Goal: Information Seeking & Learning: Learn about a topic

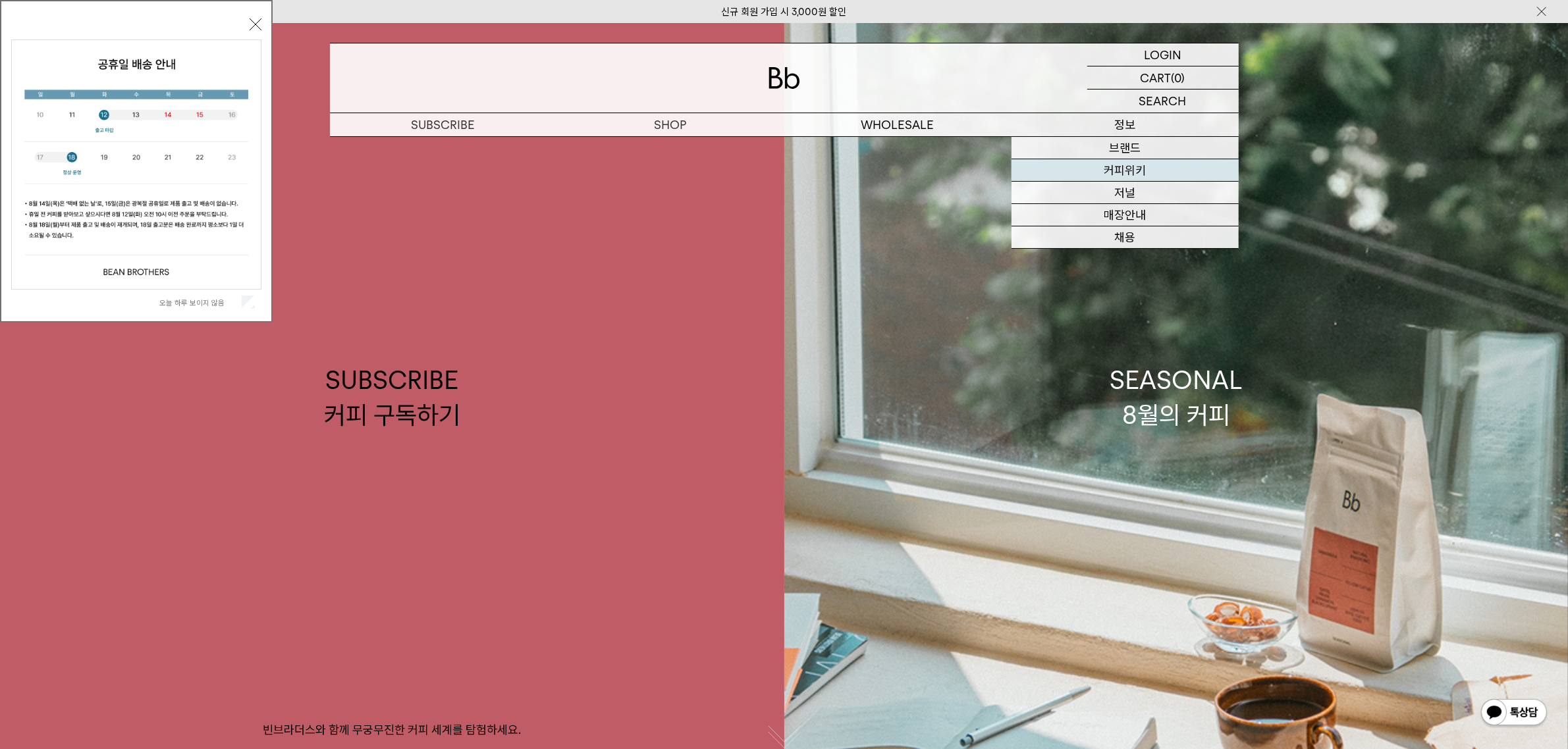
click at [1107, 173] on link "커피위키" at bounding box center [1126, 170] width 228 height 22
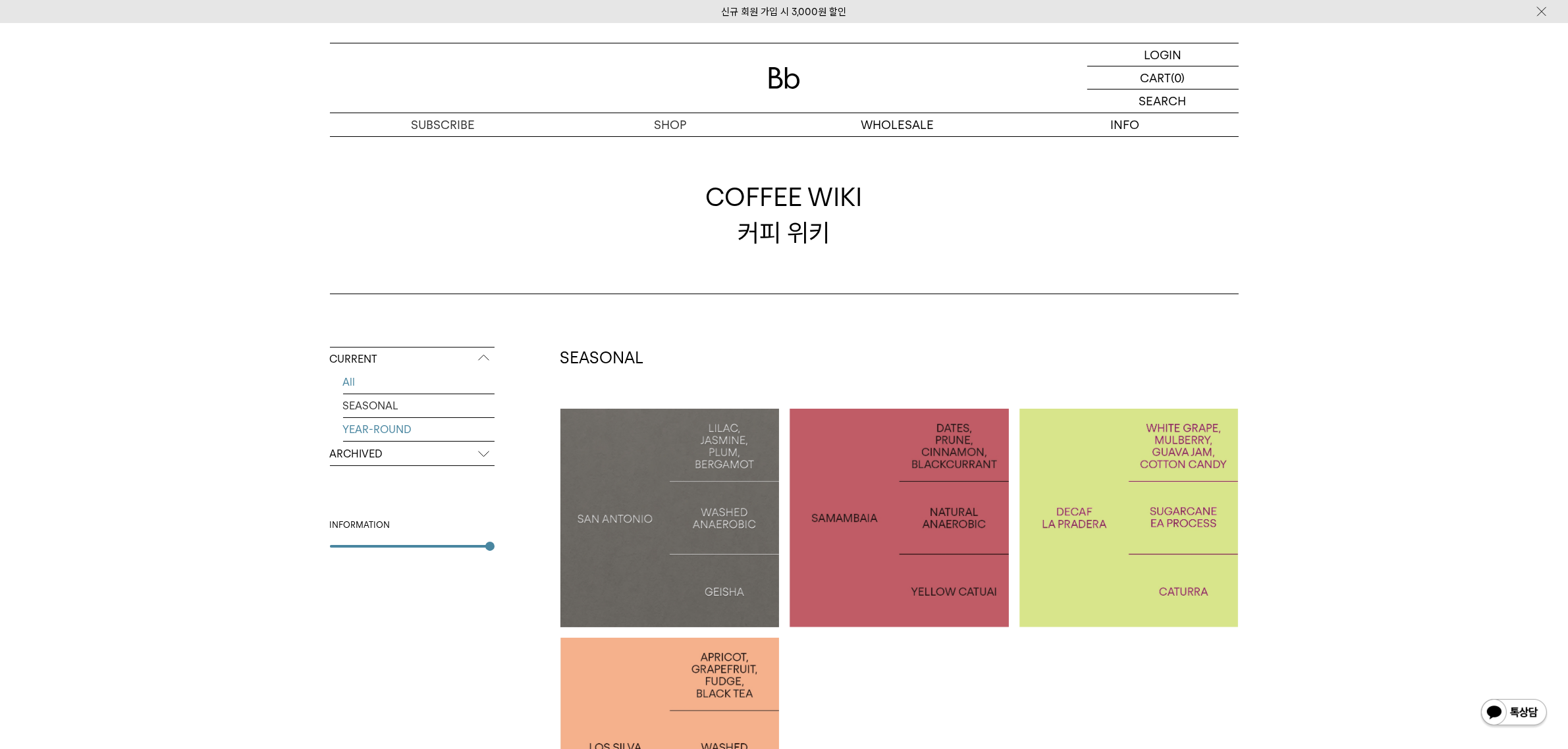
click at [386, 425] on link "YEAR-ROUND" at bounding box center [418, 429] width 151 height 23
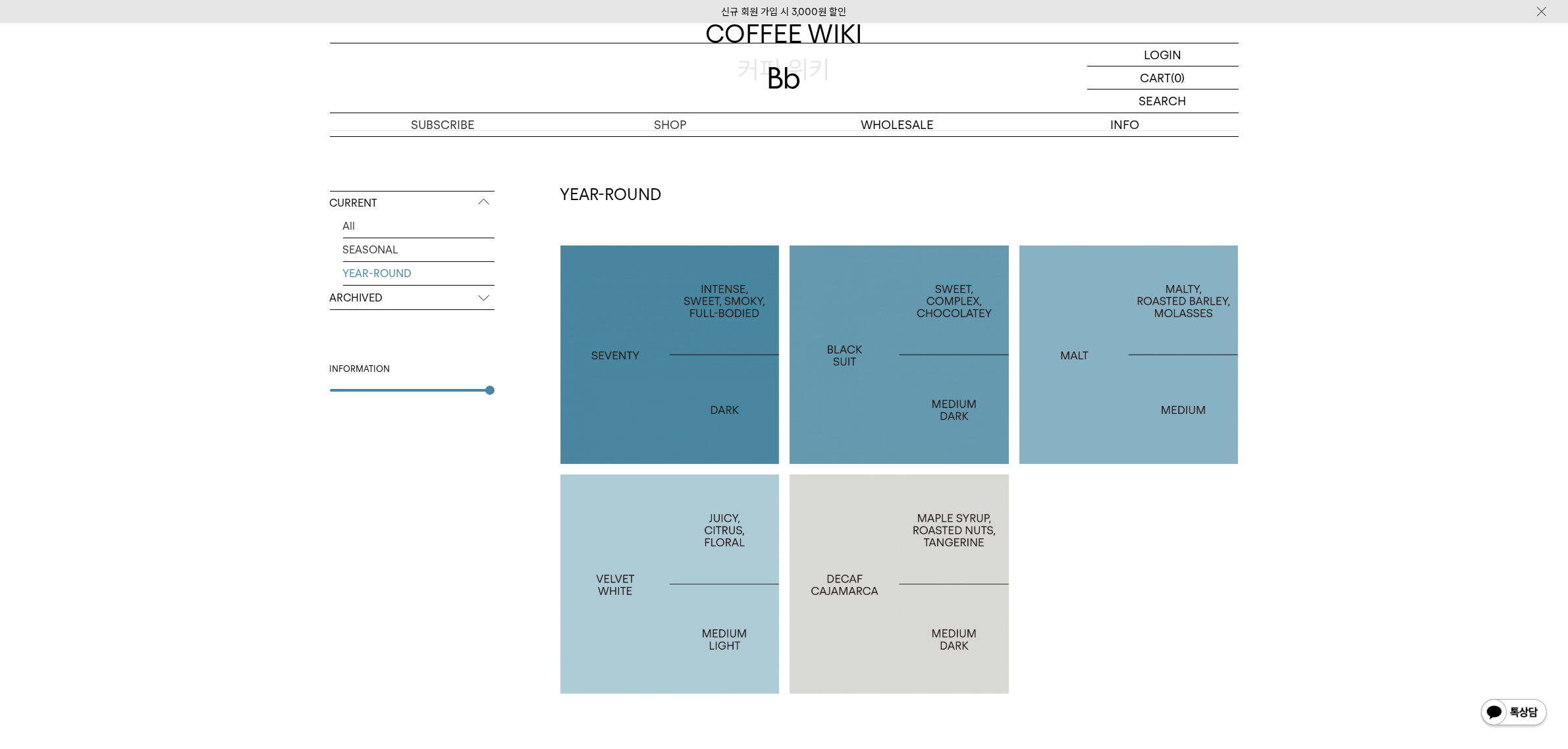
scroll to position [165, 0]
click at [654, 577] on p "VELVET WHITE" at bounding box center [671, 583] width 220 height 19
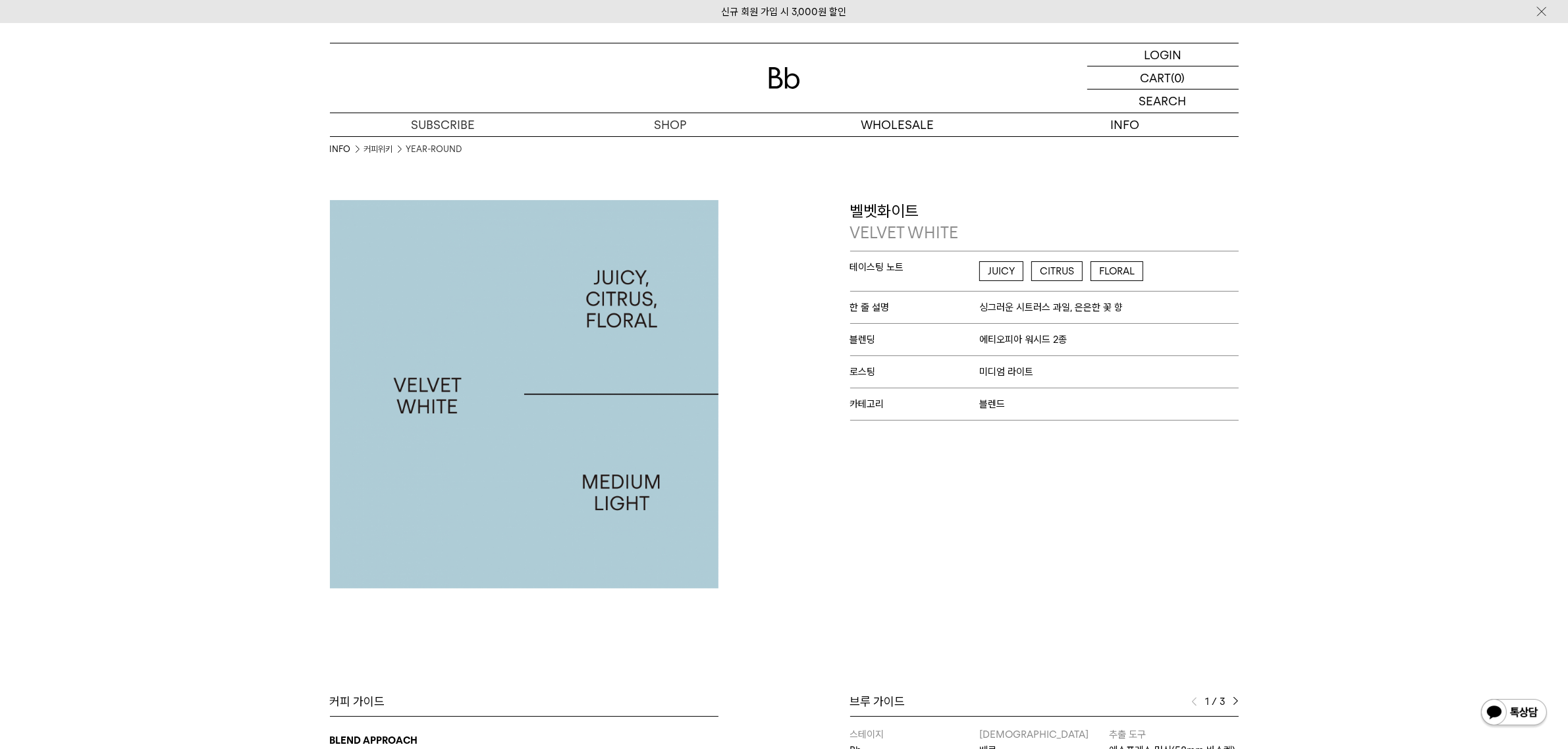
click at [992, 309] on span "싱그러운 시트러스 과일, 은은한 꽃 향" at bounding box center [1051, 307] width 143 height 12
copy div "싱그러운 시트러스 과일, 은은한 꽃 향"
